Goal: Entertainment & Leisure: Consume media (video, audio)

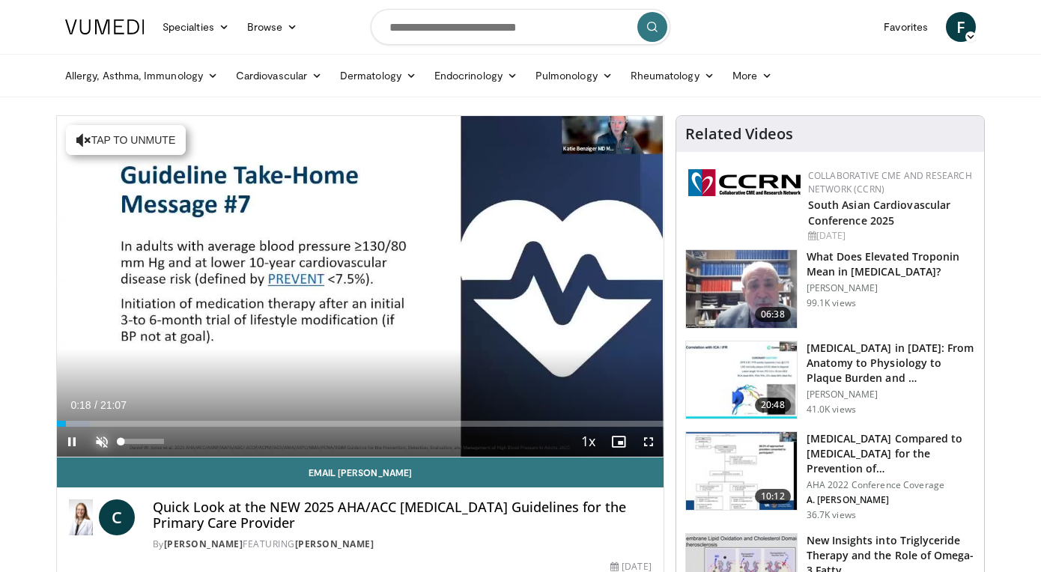
click at [100, 440] on span "Video Player" at bounding box center [102, 442] width 30 height 30
click at [651, 443] on span "Video Player" at bounding box center [649, 442] width 30 height 30
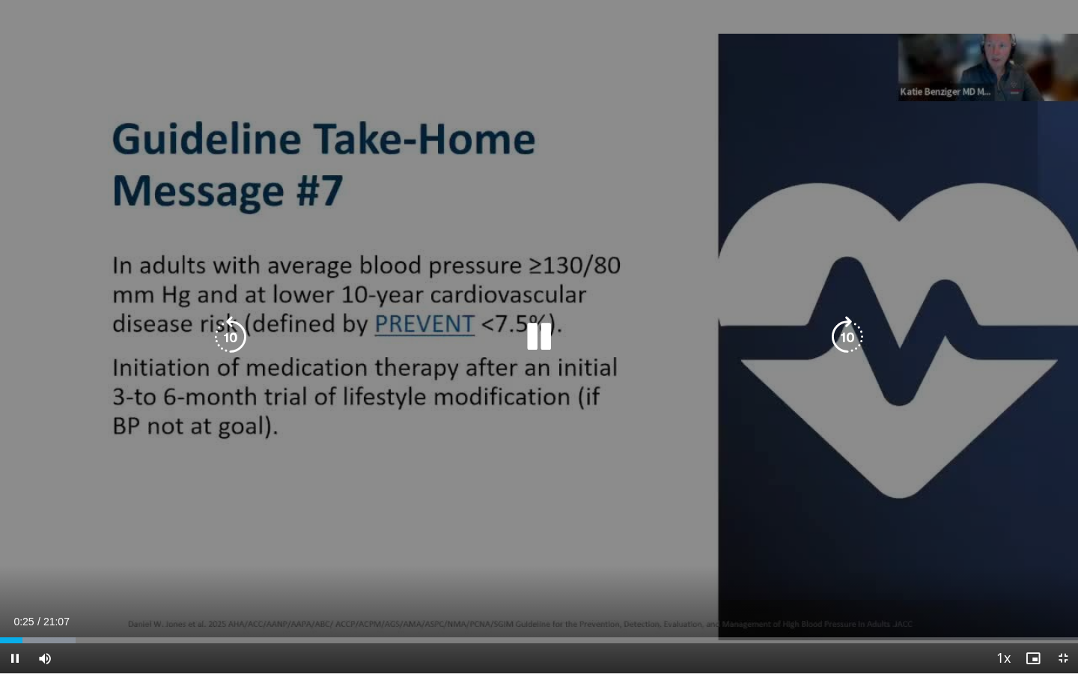
click at [538, 334] on icon "Video Player" at bounding box center [539, 337] width 42 height 42
click at [532, 235] on div "10 seconds Tap to unmute" at bounding box center [539, 336] width 1078 height 673
click at [535, 335] on icon "Video Player" at bounding box center [539, 337] width 42 height 42
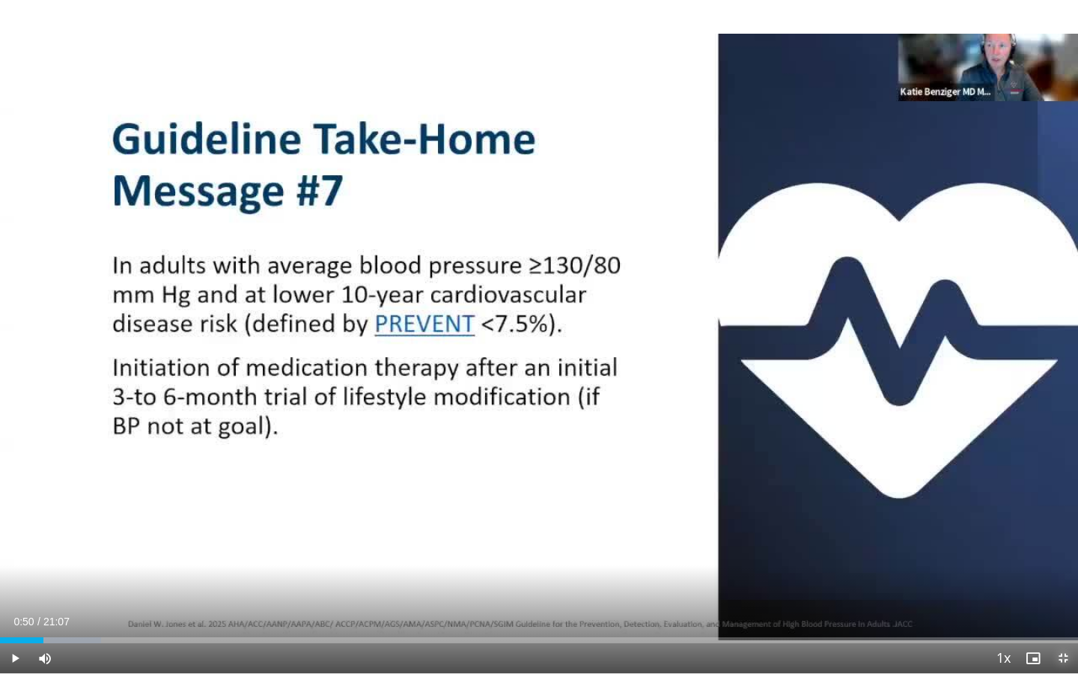
click at [1040, 571] on span "Video Player" at bounding box center [1063, 658] width 30 height 30
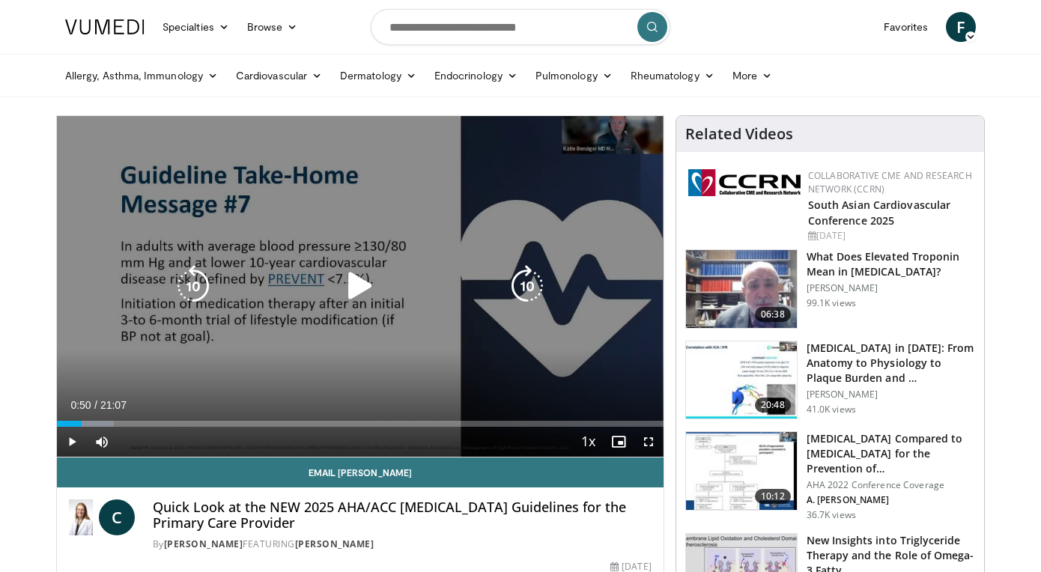
click at [356, 283] on icon "Video Player" at bounding box center [360, 286] width 42 height 42
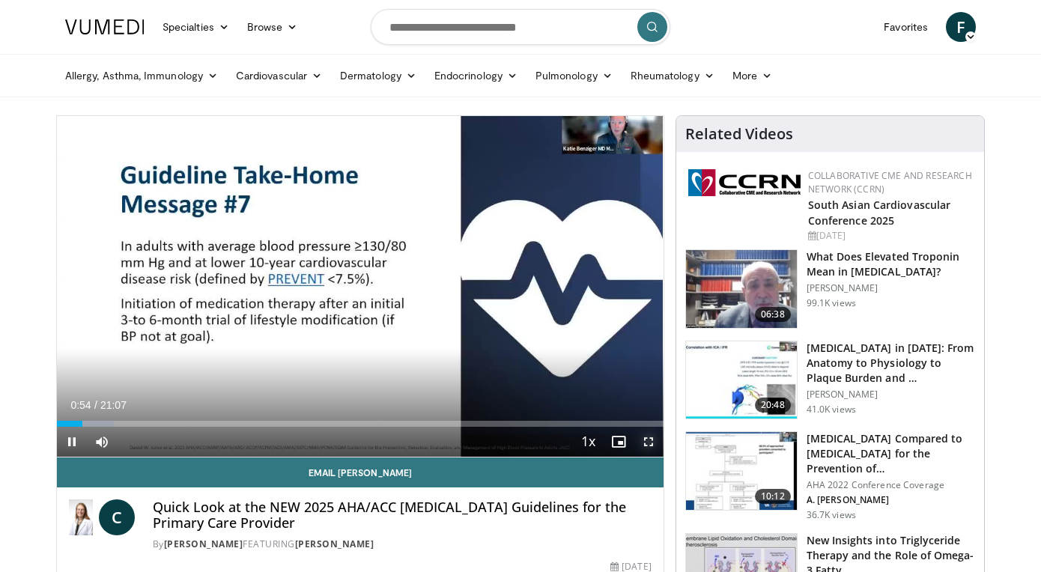
click at [650, 439] on span "Video Player" at bounding box center [649, 442] width 30 height 30
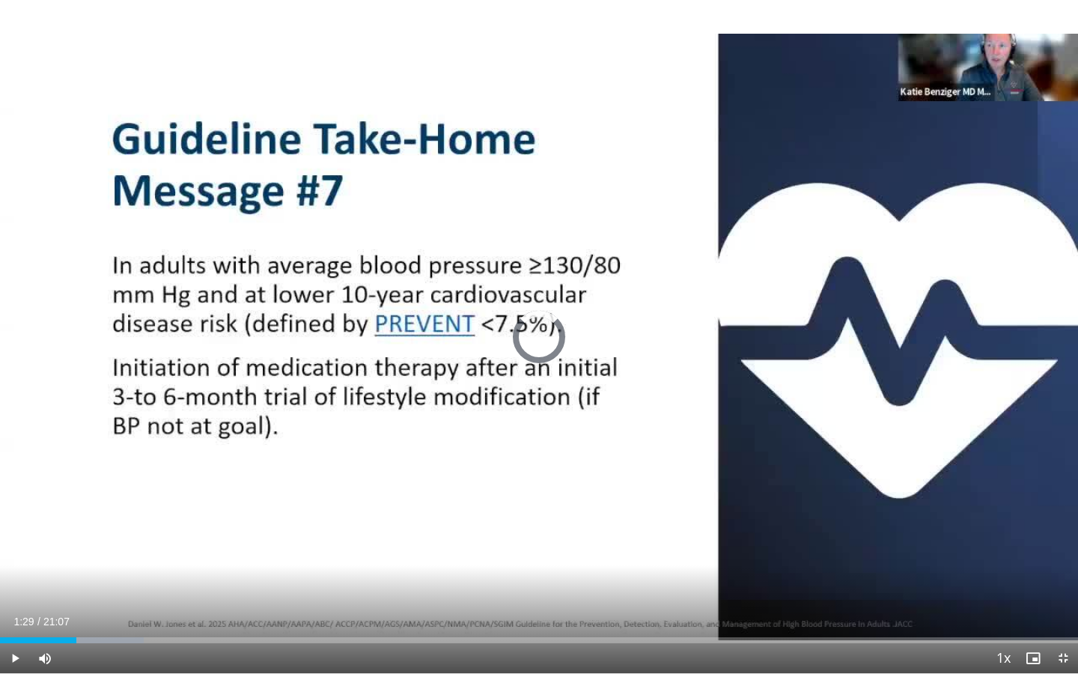
click at [76, 571] on div "Progress Bar" at bounding box center [76, 640] width 1 height 6
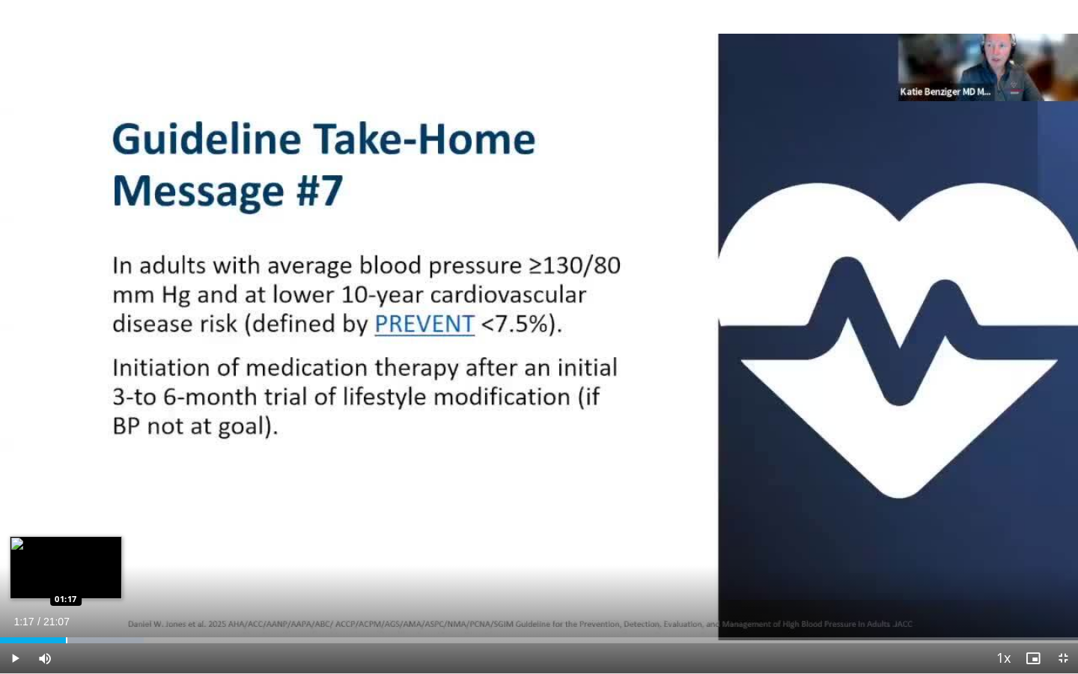
click at [66, 571] on div "Progress Bar" at bounding box center [66, 640] width 1 height 6
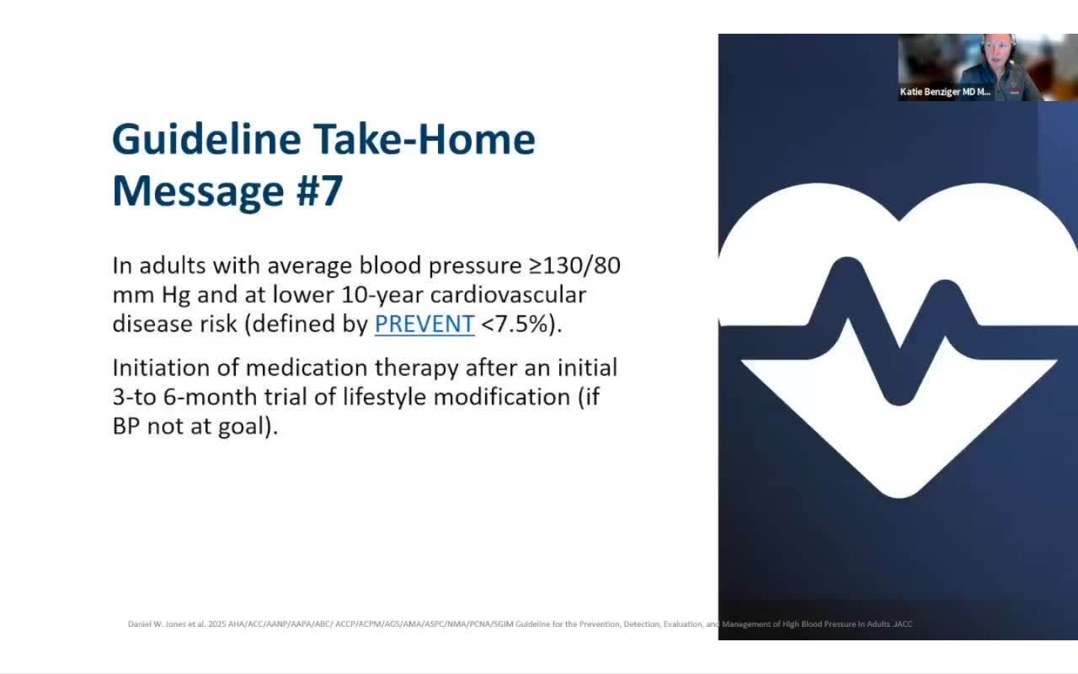
click at [742, 415] on div "10 seconds Tap to unmute" at bounding box center [539, 336] width 1078 height 673
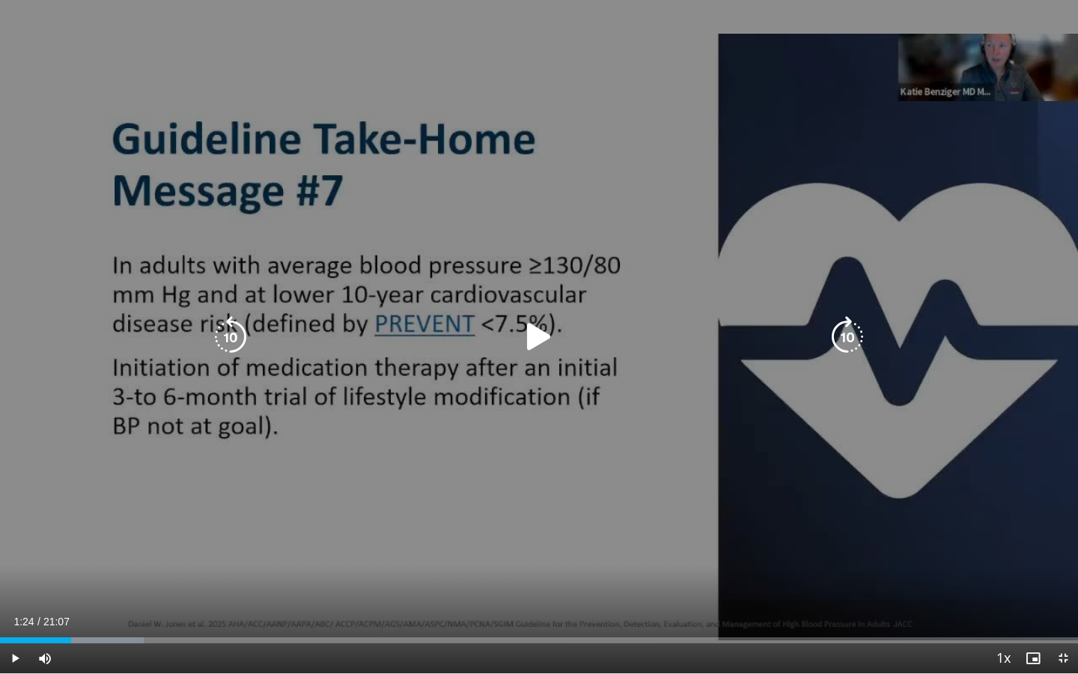
click at [742, 419] on div "10 seconds Tap to unmute" at bounding box center [539, 336] width 1078 height 673
click at [310, 530] on div "10 seconds Tap to unmute" at bounding box center [539, 336] width 1078 height 673
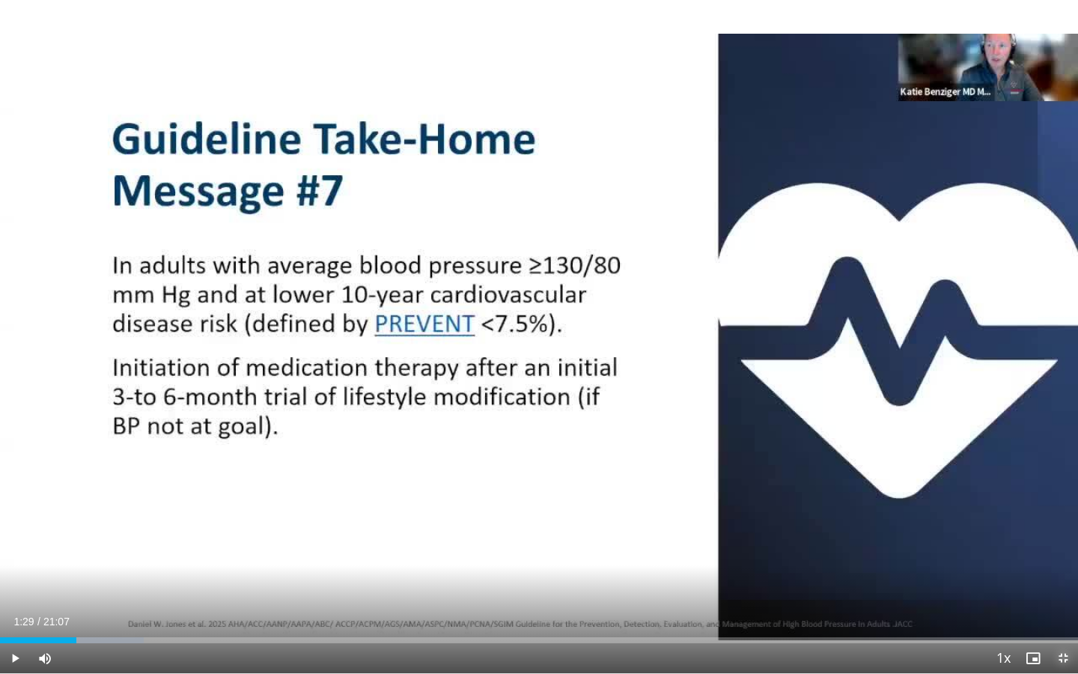
click at [1040, 571] on span "Video Player" at bounding box center [1063, 658] width 30 height 30
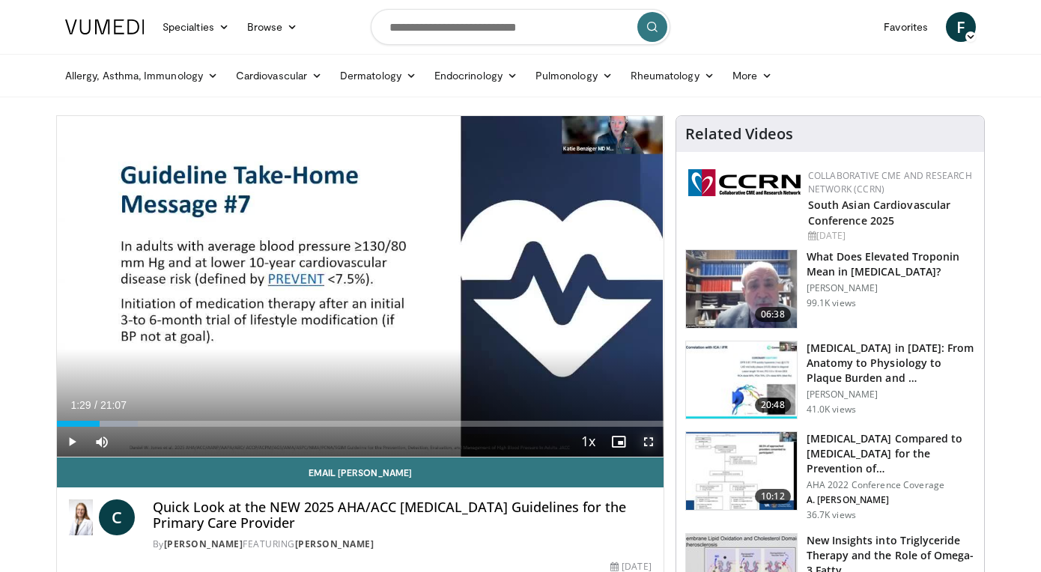
click at [649, 439] on span "Video Player" at bounding box center [649, 442] width 30 height 30
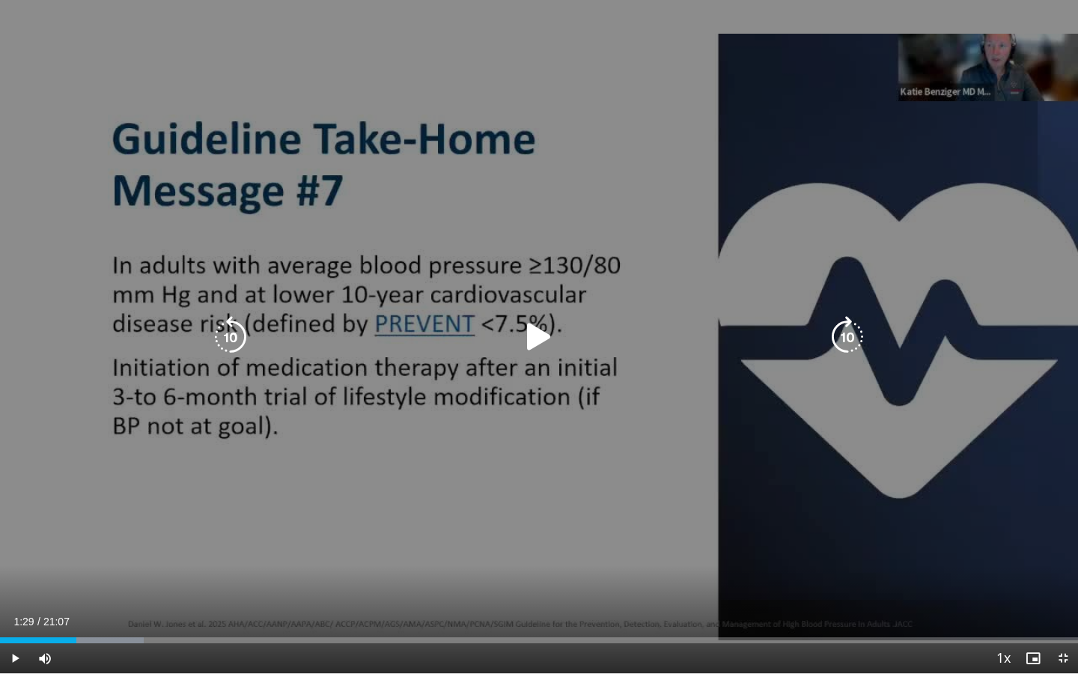
click at [946, 395] on div "10 seconds Tap to unmute" at bounding box center [539, 336] width 1078 height 673
click at [1036, 466] on div "10 seconds Tap to unmute" at bounding box center [539, 336] width 1078 height 673
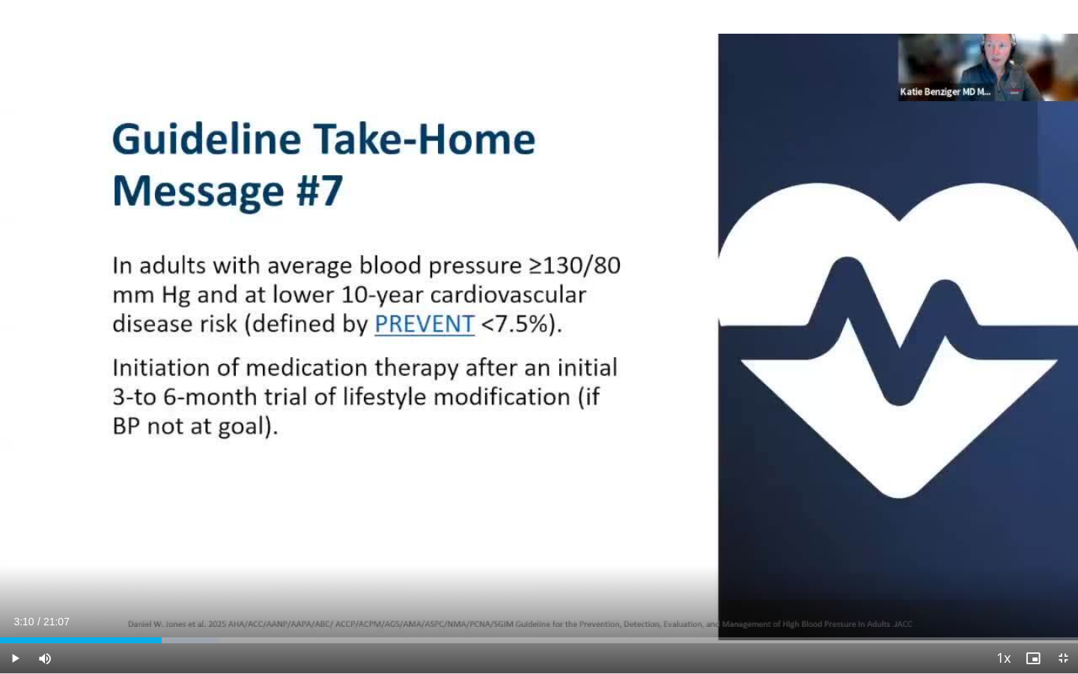
click at [983, 360] on div "10 seconds Tap to unmute" at bounding box center [539, 336] width 1078 height 673
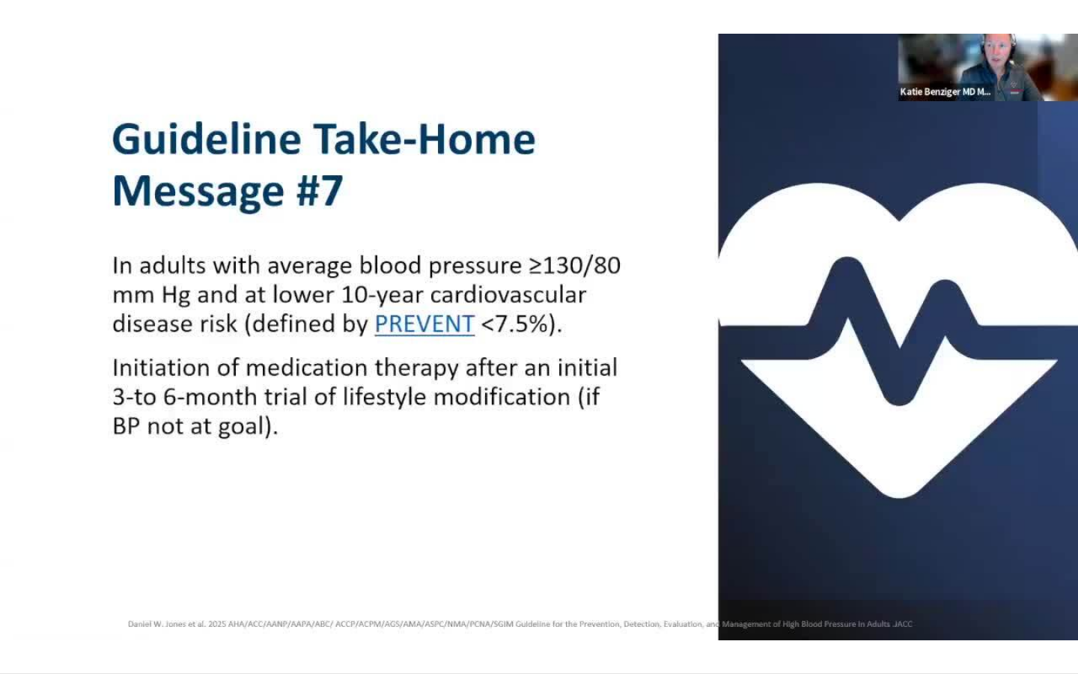
click at [589, 486] on div "10 seconds Tap to unmute" at bounding box center [539, 336] width 1078 height 673
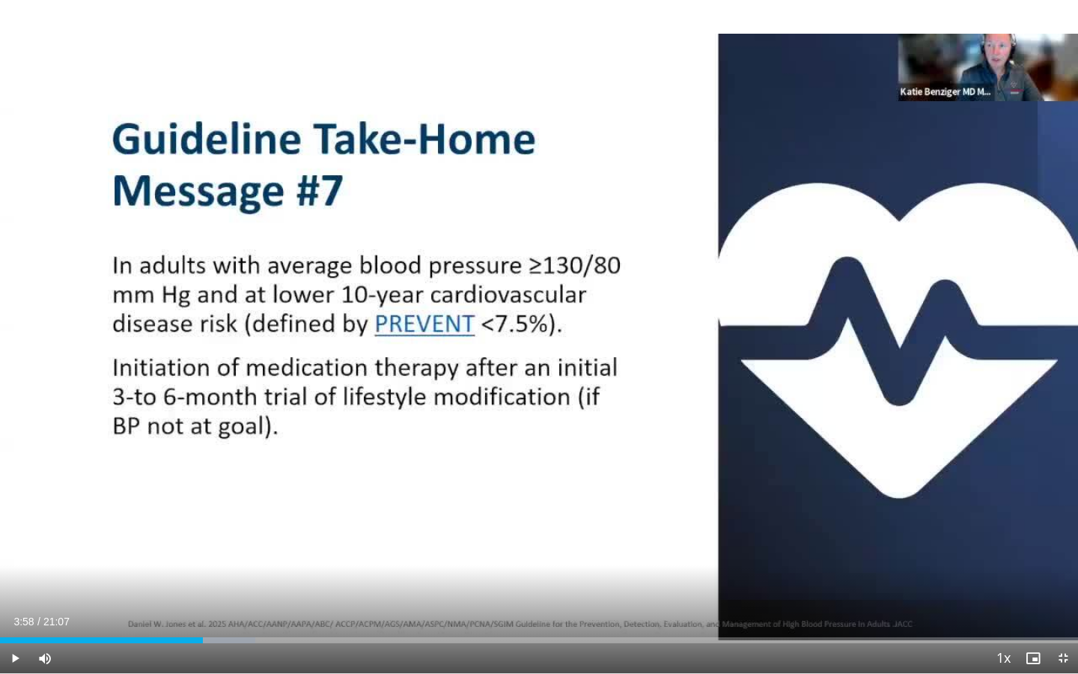
click at [589, 486] on div "10 seconds Tap to unmute" at bounding box center [539, 336] width 1078 height 673
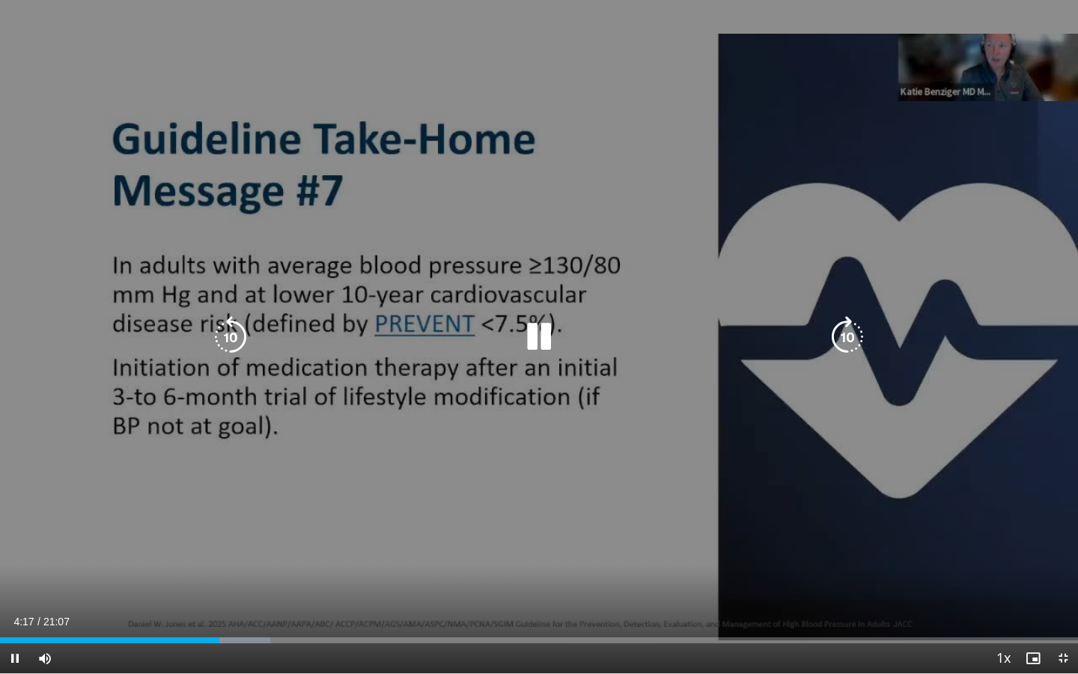
click at [394, 315] on div "10 seconds Tap to unmute" at bounding box center [539, 336] width 1078 height 673
click at [526, 440] on div "10 seconds Tap to unmute" at bounding box center [539, 336] width 1078 height 673
click at [954, 432] on div "10 seconds Tap to unmute" at bounding box center [539, 336] width 1078 height 673
click at [947, 432] on div "10 seconds Tap to unmute" at bounding box center [539, 336] width 1078 height 673
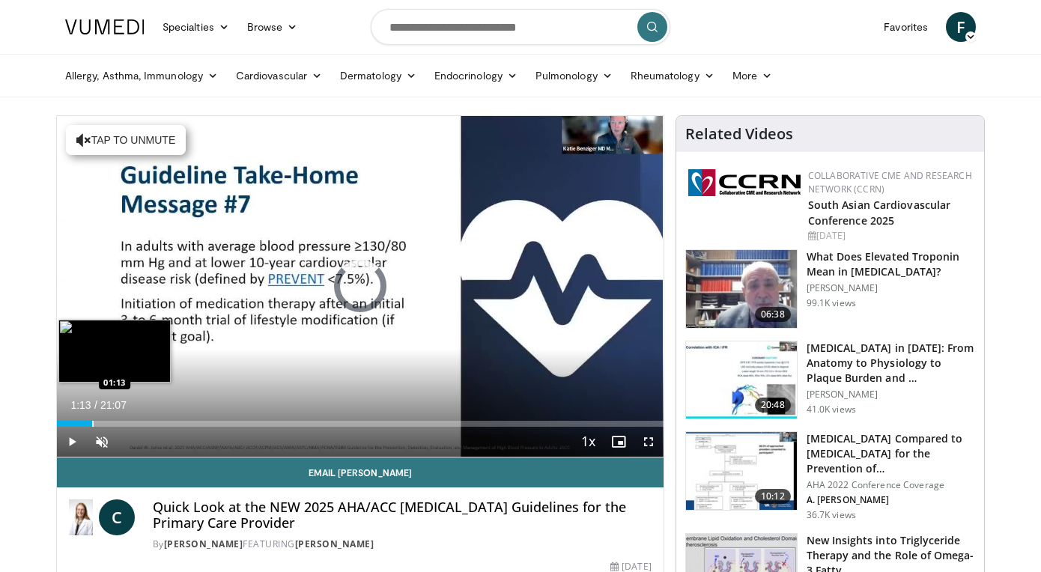
click at [92, 424] on div "Progress Bar" at bounding box center [92, 424] width 1 height 6
click at [107, 425] on div "Progress Bar" at bounding box center [107, 424] width 1 height 6
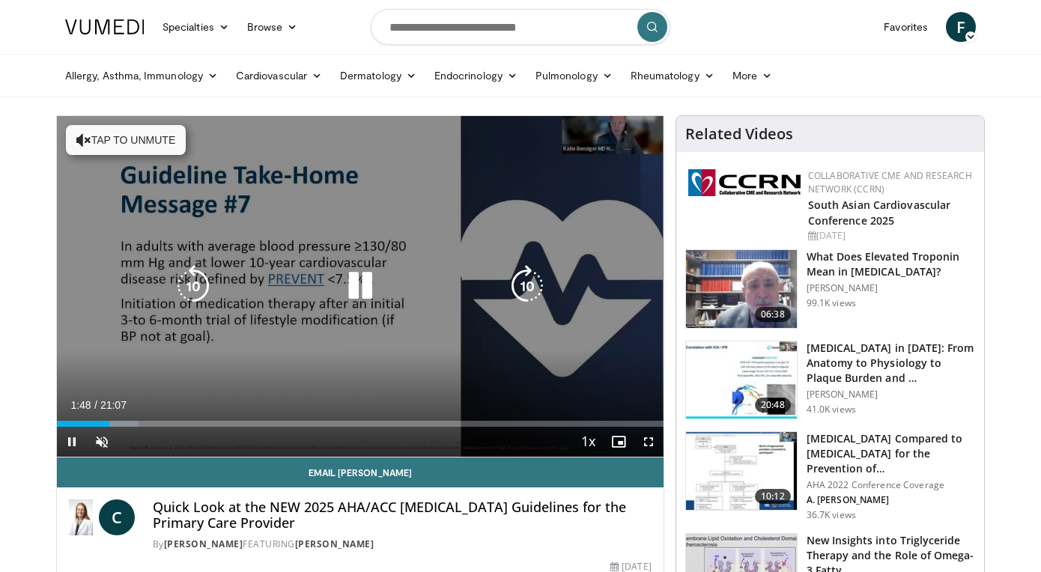
click at [456, 289] on div "Video Player" at bounding box center [360, 286] width 364 height 30
